Goal: Find specific page/section: Find specific page/section

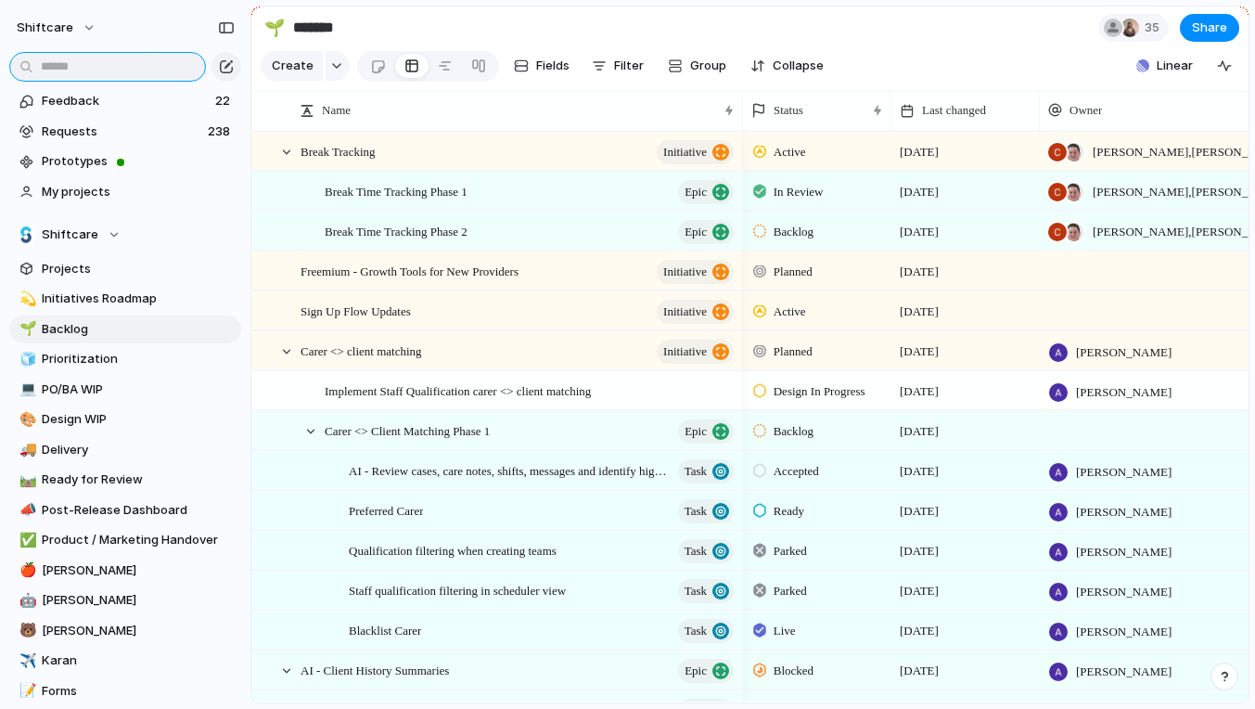
click at [122, 71] on input "text" at bounding box center [107, 67] width 197 height 30
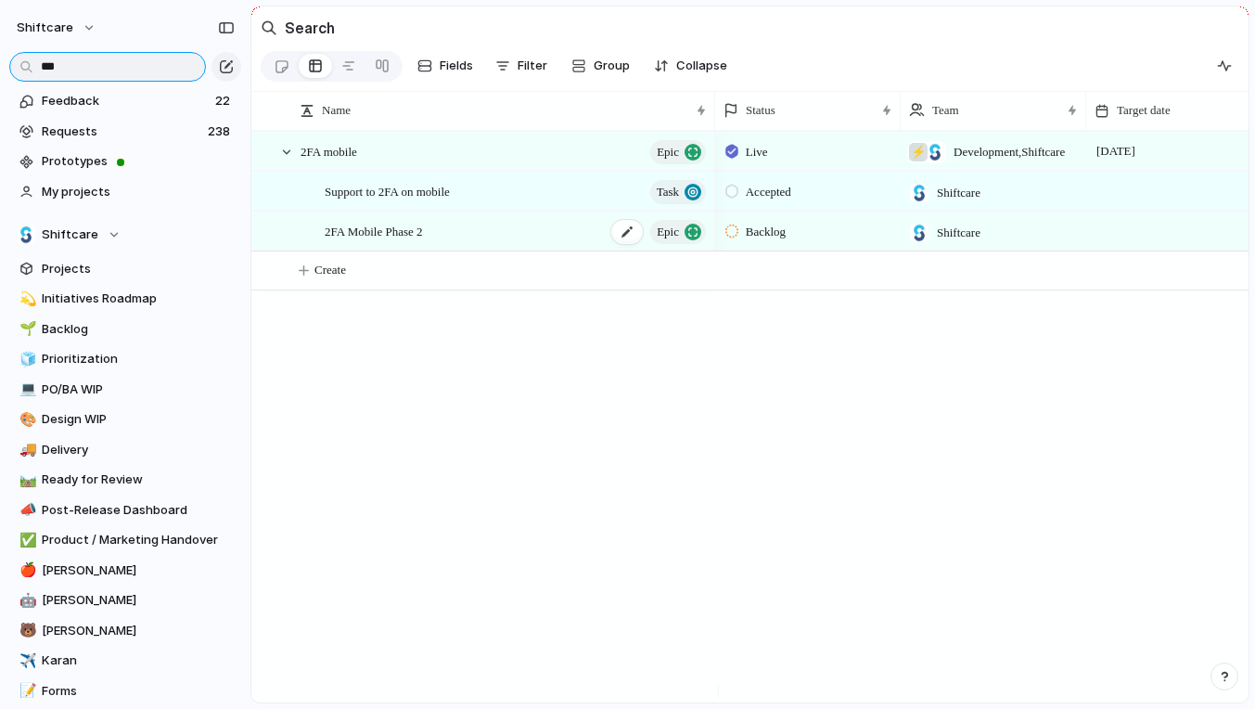
type input "***"
click at [423, 241] on span "2FA Mobile Phase 2" at bounding box center [374, 230] width 98 height 21
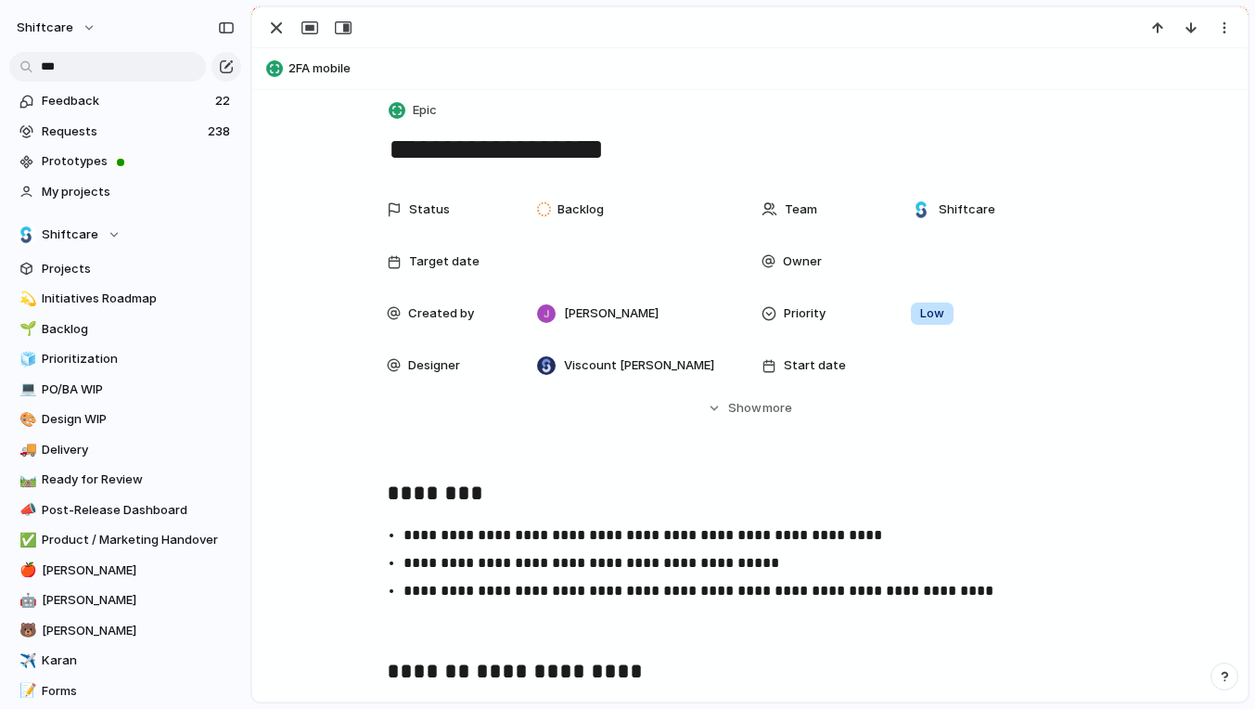
scroll to position [35, 0]
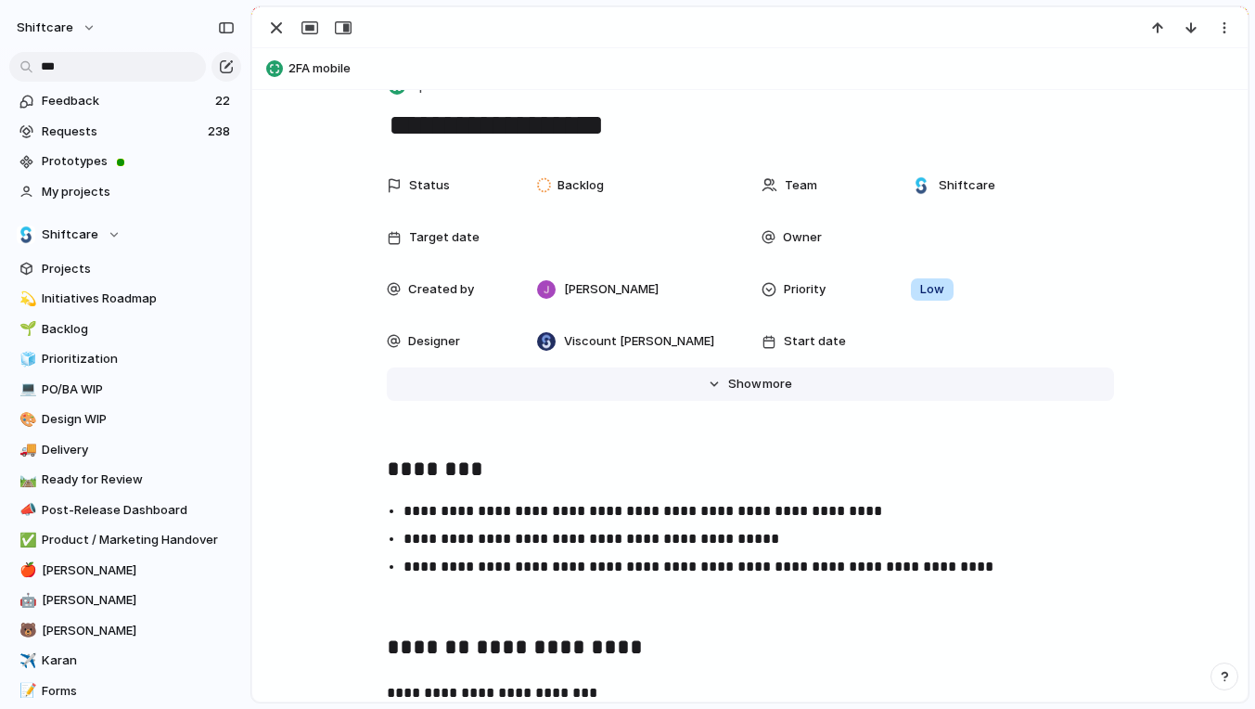
click at [700, 389] on button "Hide Show more" at bounding box center [750, 383] width 727 height 33
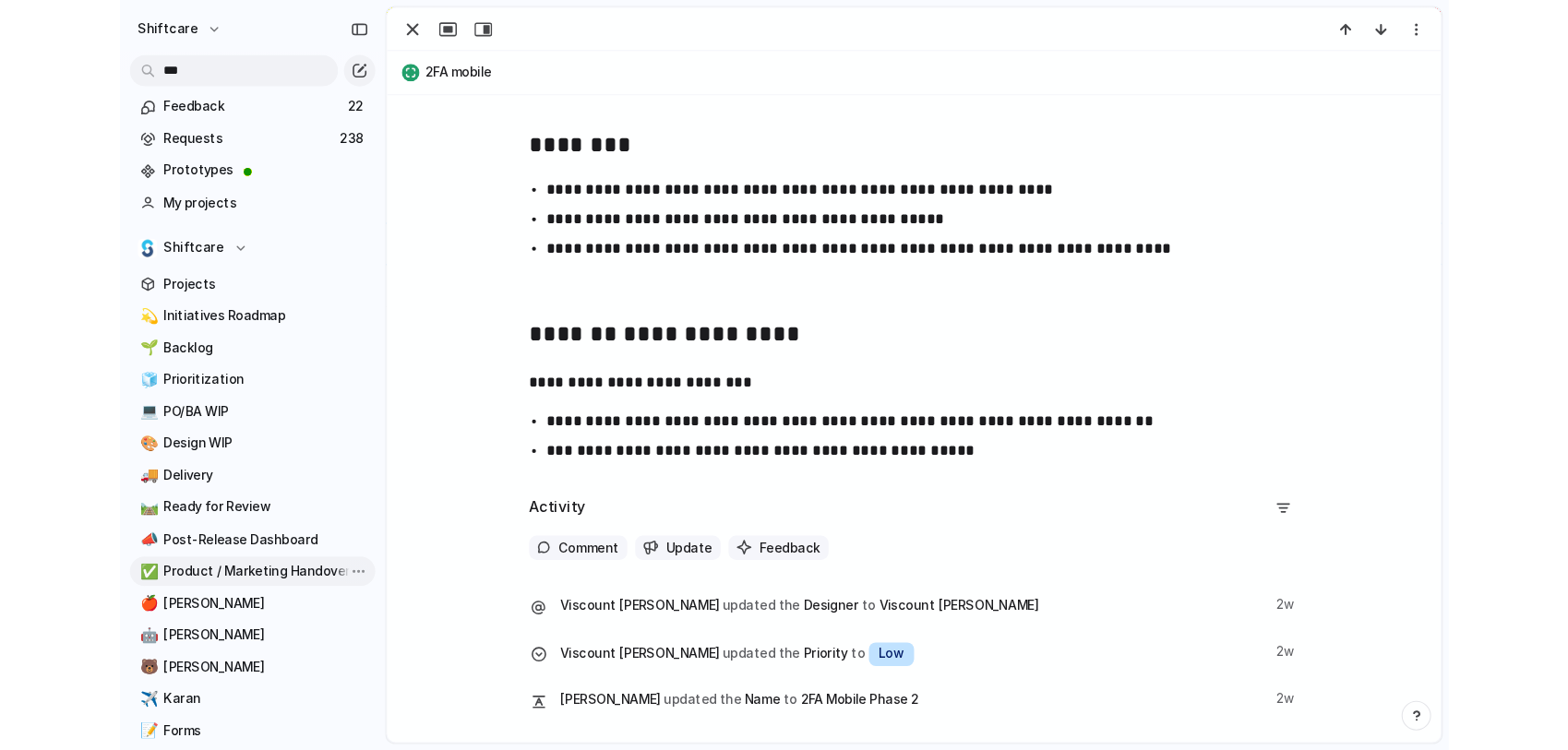
scroll to position [1103, 0]
